Goal: Information Seeking & Learning: Learn about a topic

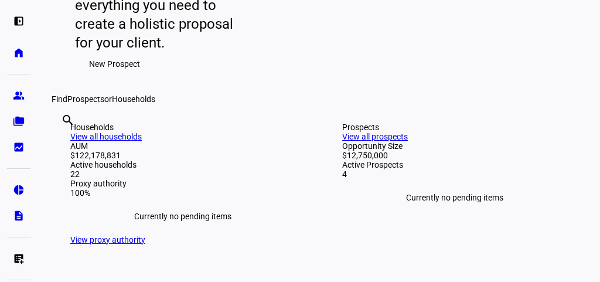
scroll to position [176, 0]
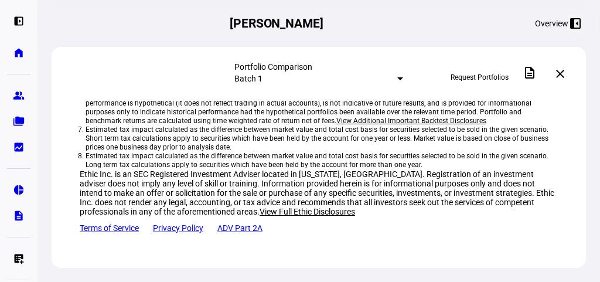
scroll to position [1420, 0]
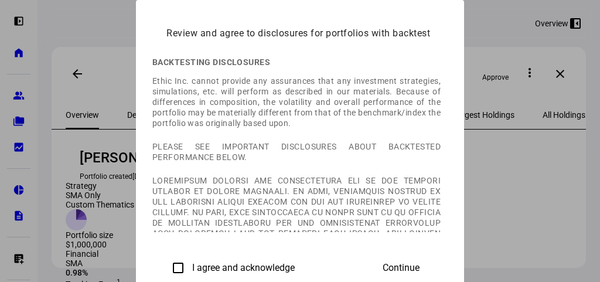
click at [166, 277] on input "I agree and acknowledge" at bounding box center [177, 267] width 23 height 23
checkbox input "true"
click at [434, 271] on span at bounding box center [401, 268] width 65 height 28
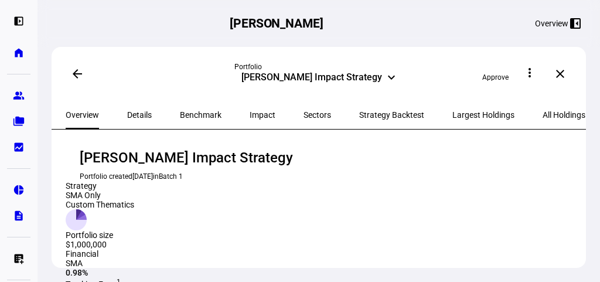
click at [304, 113] on span "Sectors" at bounding box center [318, 115] width 28 height 8
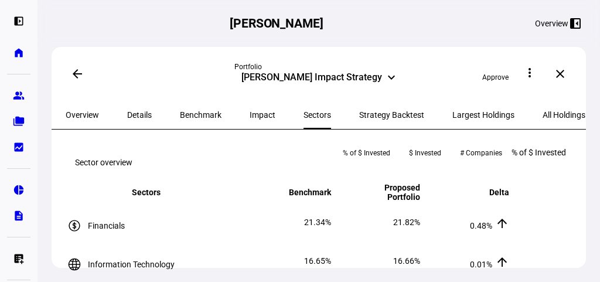
click at [250, 112] on span "Impact" at bounding box center [263, 115] width 26 height 8
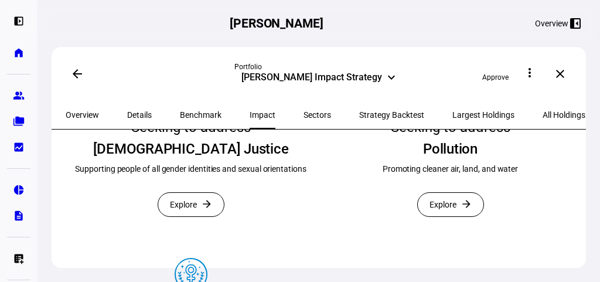
scroll to position [527, 0]
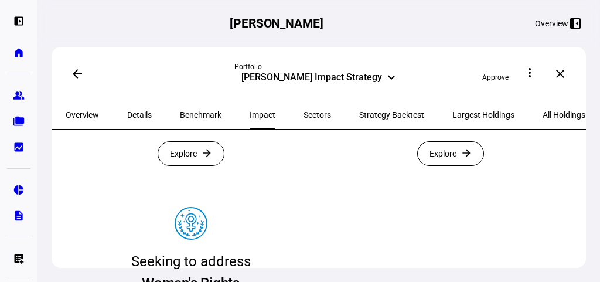
click at [431, 165] on span "Explore" at bounding box center [443, 153] width 27 height 23
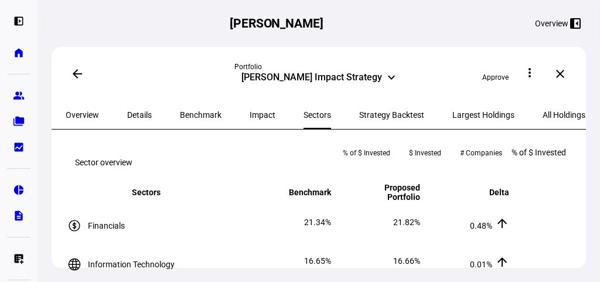
click at [138, 113] on span "Details" at bounding box center [139, 115] width 25 height 8
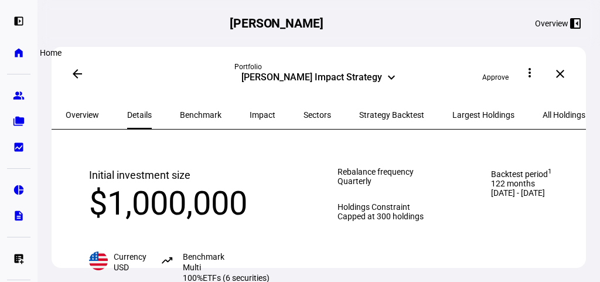
click at [18, 47] on eth-mat-symbol "home" at bounding box center [19, 53] width 12 height 12
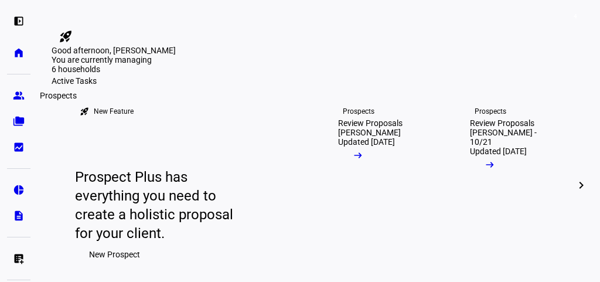
click at [21, 95] on eth-mat-symbol "group" at bounding box center [19, 96] width 12 height 12
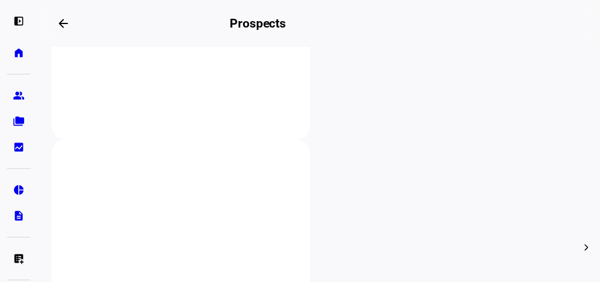
scroll to position [348, 0]
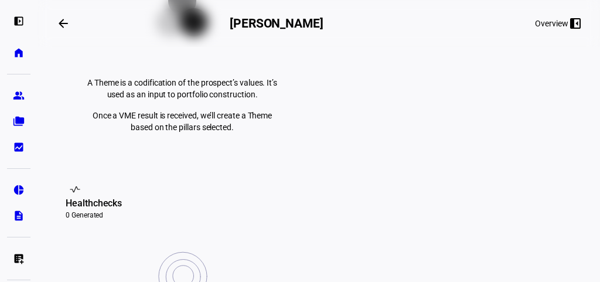
scroll to position [319, 0]
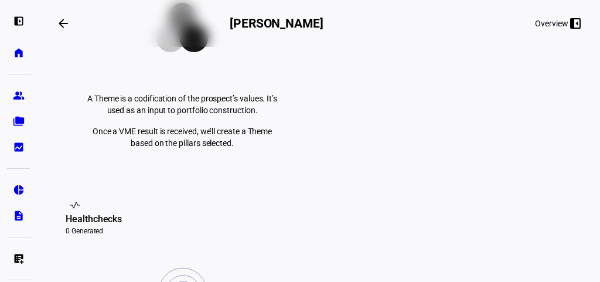
click at [544, 30] on button "Overview left_panel_close" at bounding box center [558, 23] width 65 height 19
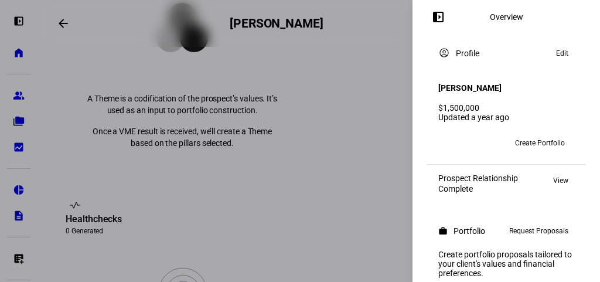
scroll to position [0, 0]
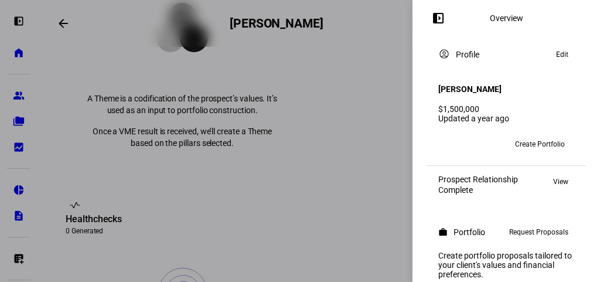
click at [326, 85] on div at bounding box center [300, 141] width 600 height 282
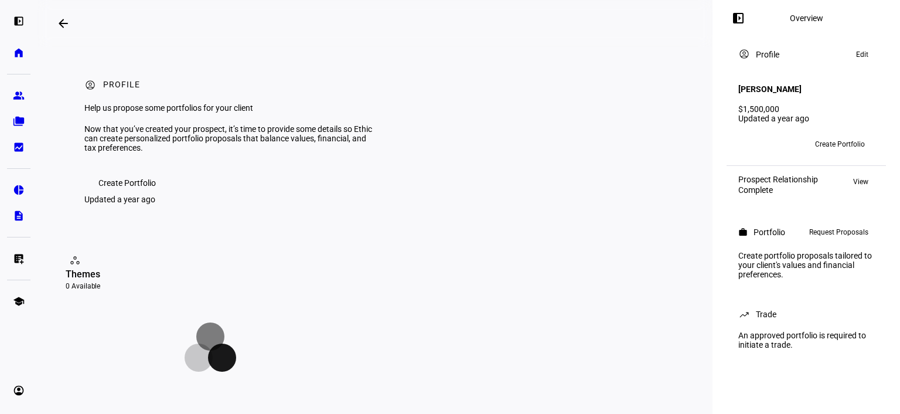
click at [69, 16] on span at bounding box center [63, 23] width 28 height 28
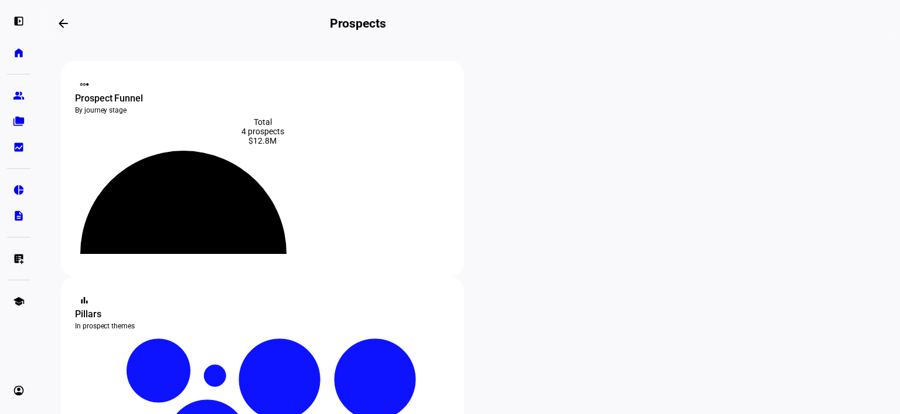
click at [599, 10] on eth-layout-page-header "arrow_backwards Prospects" at bounding box center [469, 23] width 863 height 47
click at [23, 50] on eth-mat-symbol "home" at bounding box center [19, 53] width 12 height 12
